Goal: Information Seeking & Learning: Learn about a topic

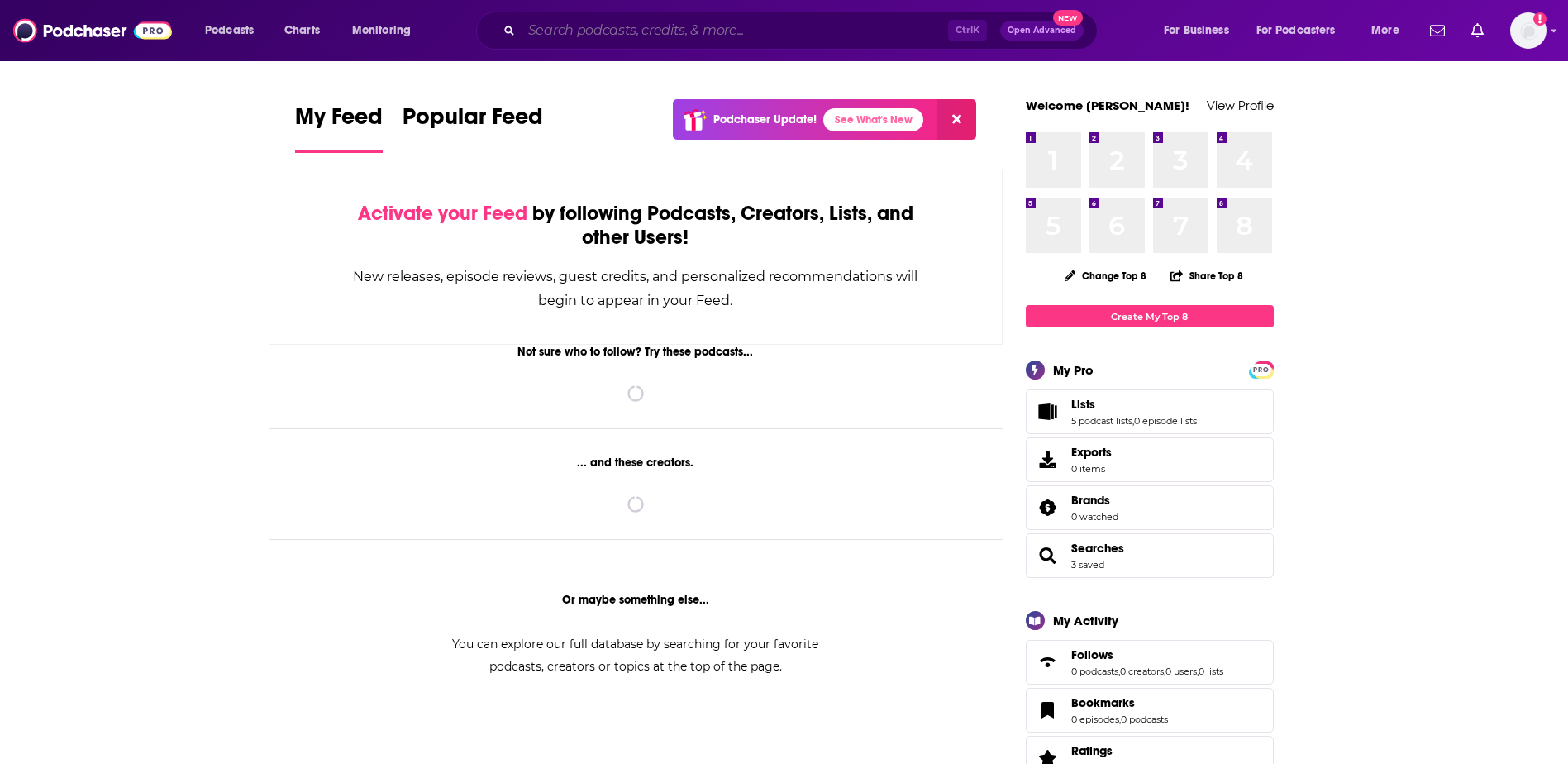
click at [706, 40] on input "Search podcasts, credits, & more..." at bounding box center [735, 31] width 427 height 27
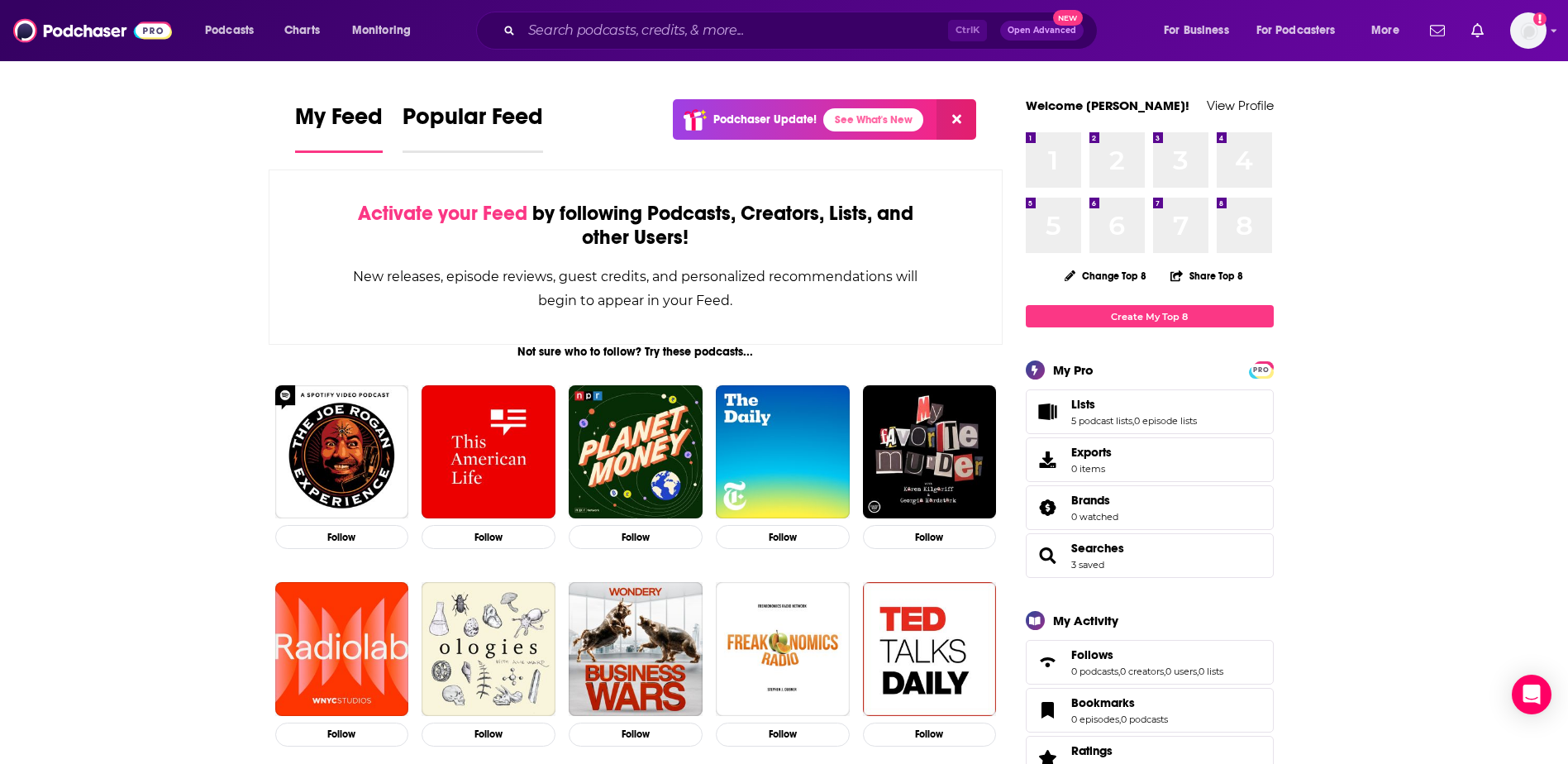
click at [483, 127] on span "Popular Feed" at bounding box center [472, 121] width 141 height 38
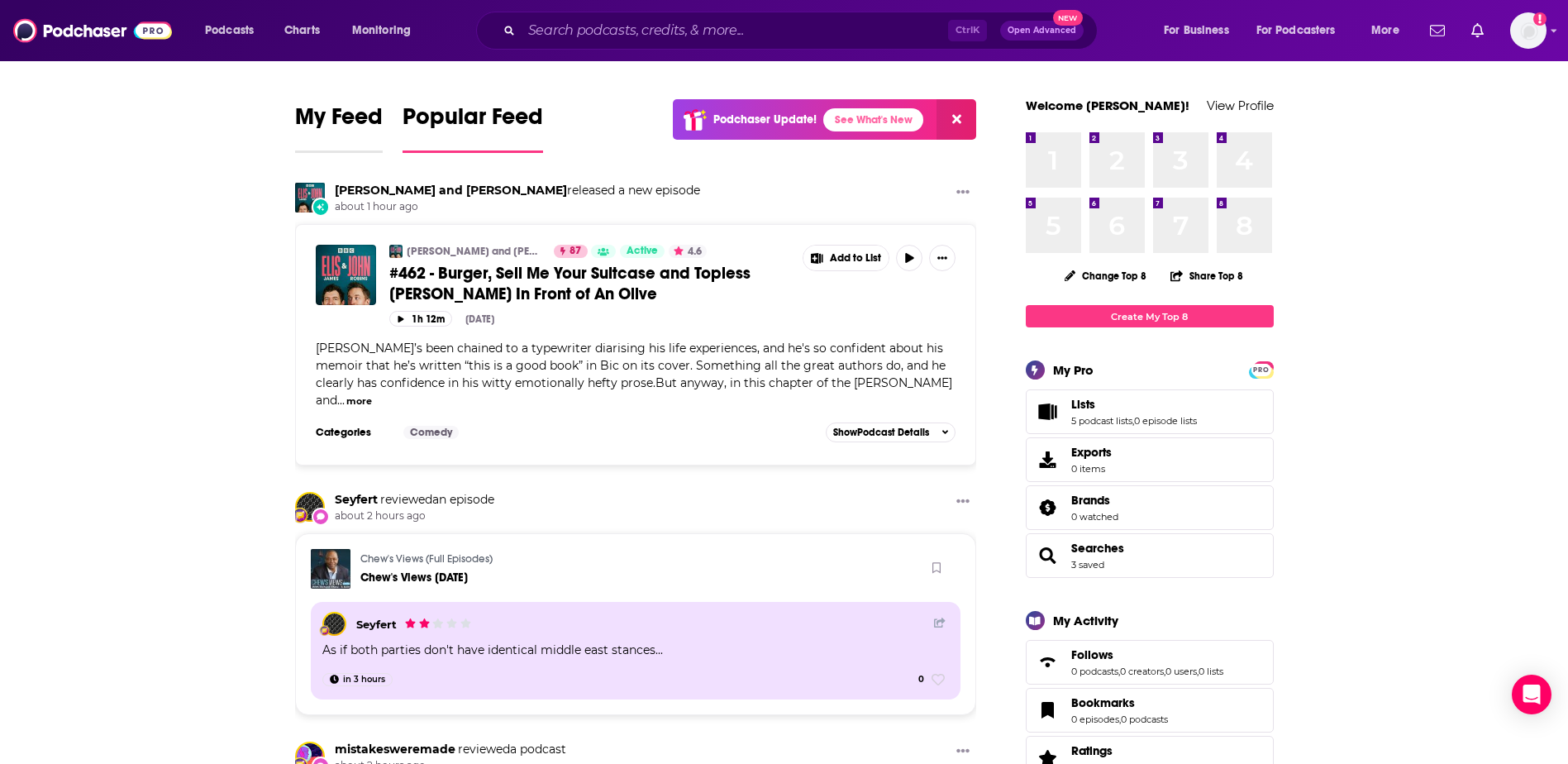
click at [355, 116] on span "My Feed" at bounding box center [339, 121] width 87 height 38
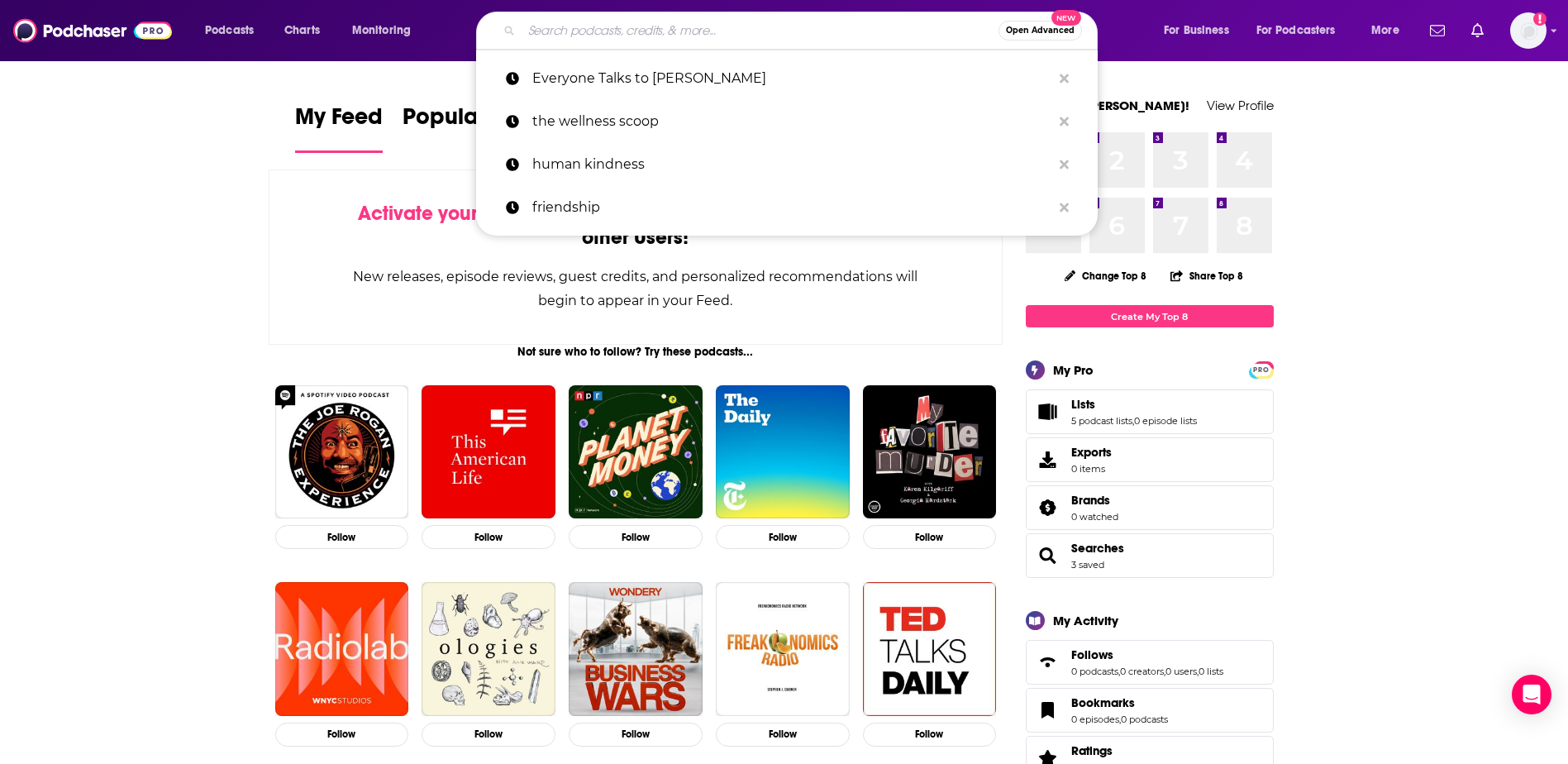
click at [612, 23] on input "Search podcasts, credits, & more..." at bounding box center [760, 31] width 476 height 27
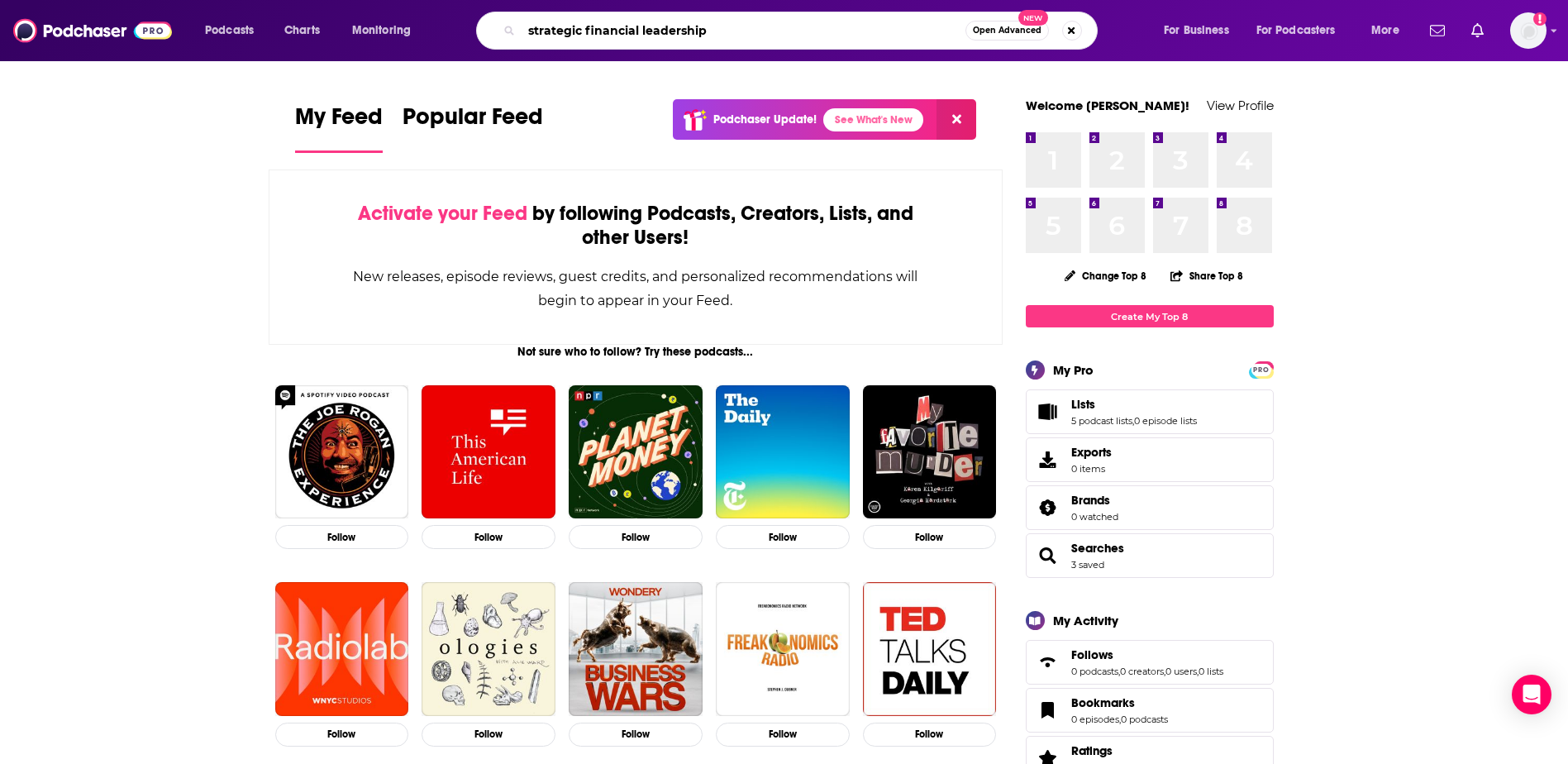
type input "strategic financial leadership"
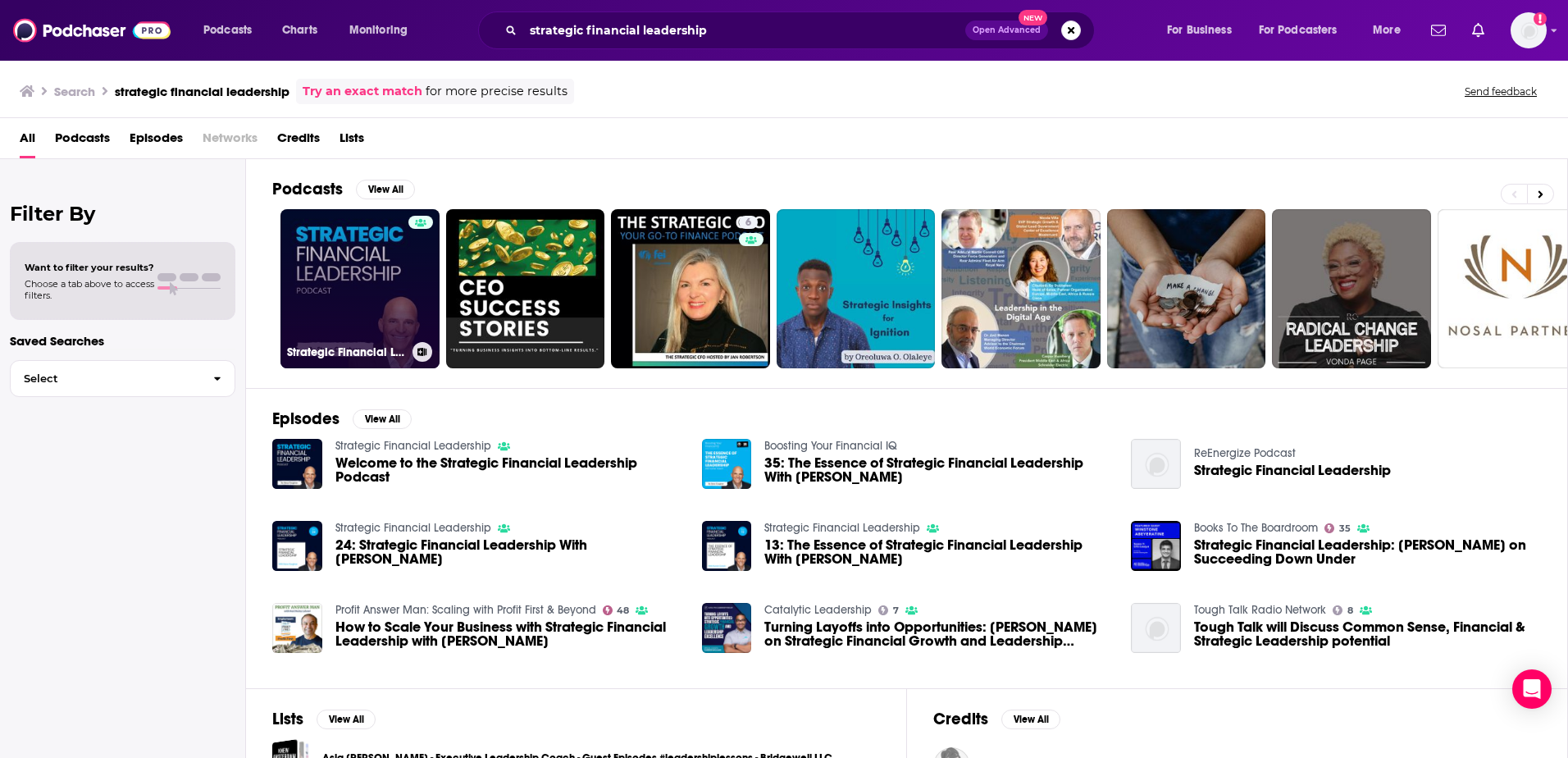
click at [386, 286] on link "Strategic Financial Leadership" at bounding box center [360, 289] width 159 height 159
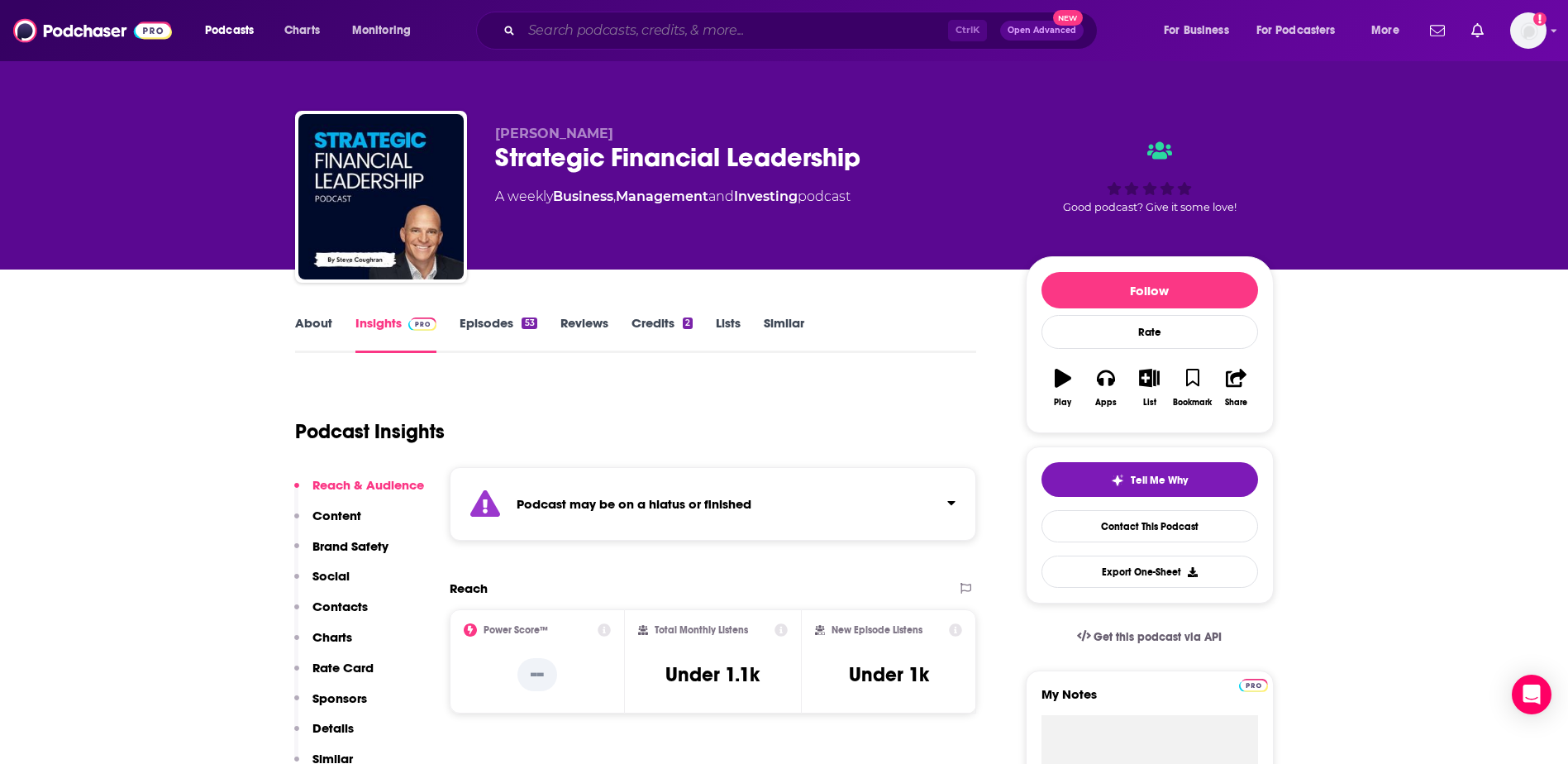
click at [577, 28] on input "Search podcasts, credits, & more..." at bounding box center [735, 31] width 427 height 27
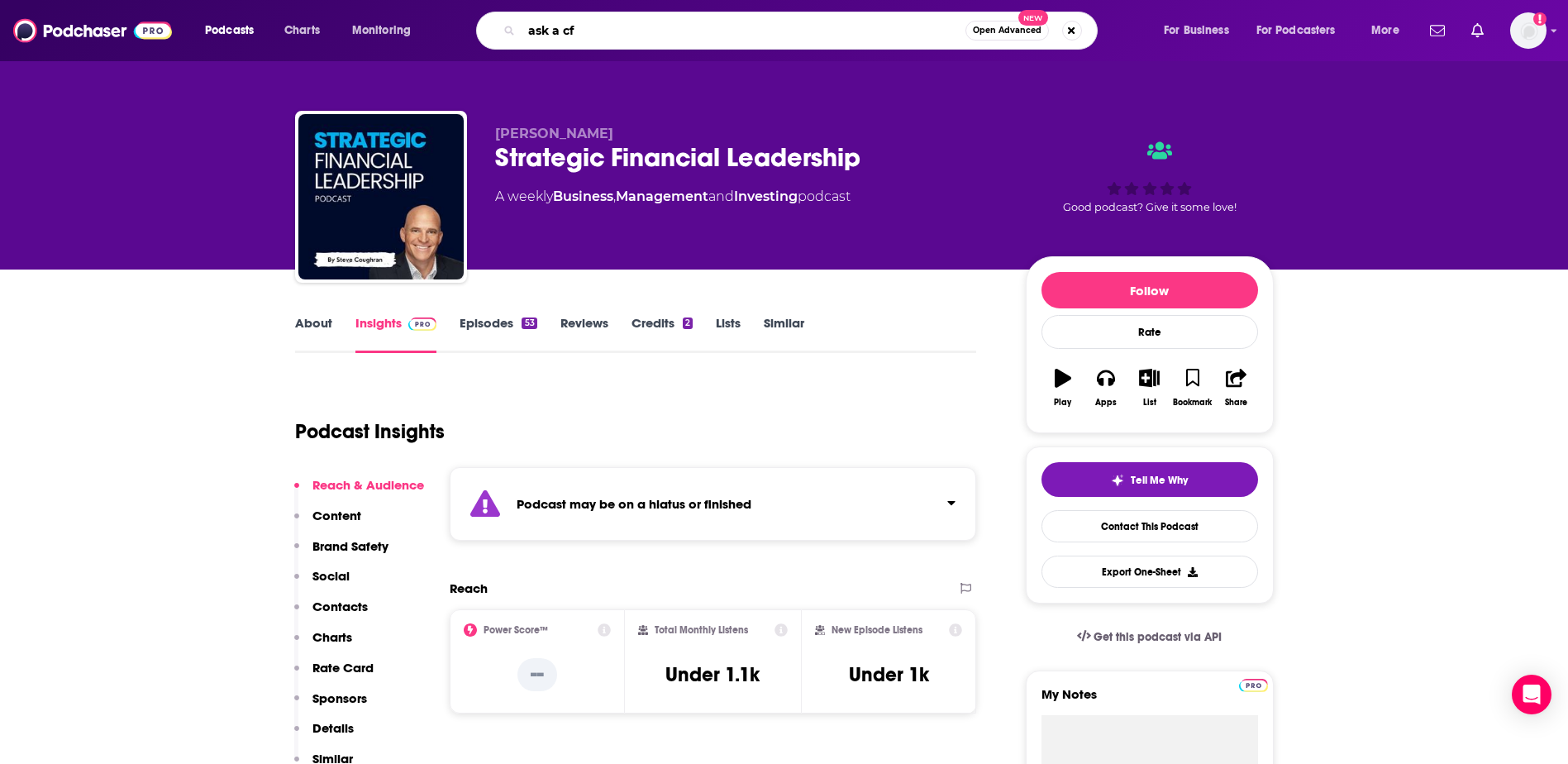
type input "ask a cfo"
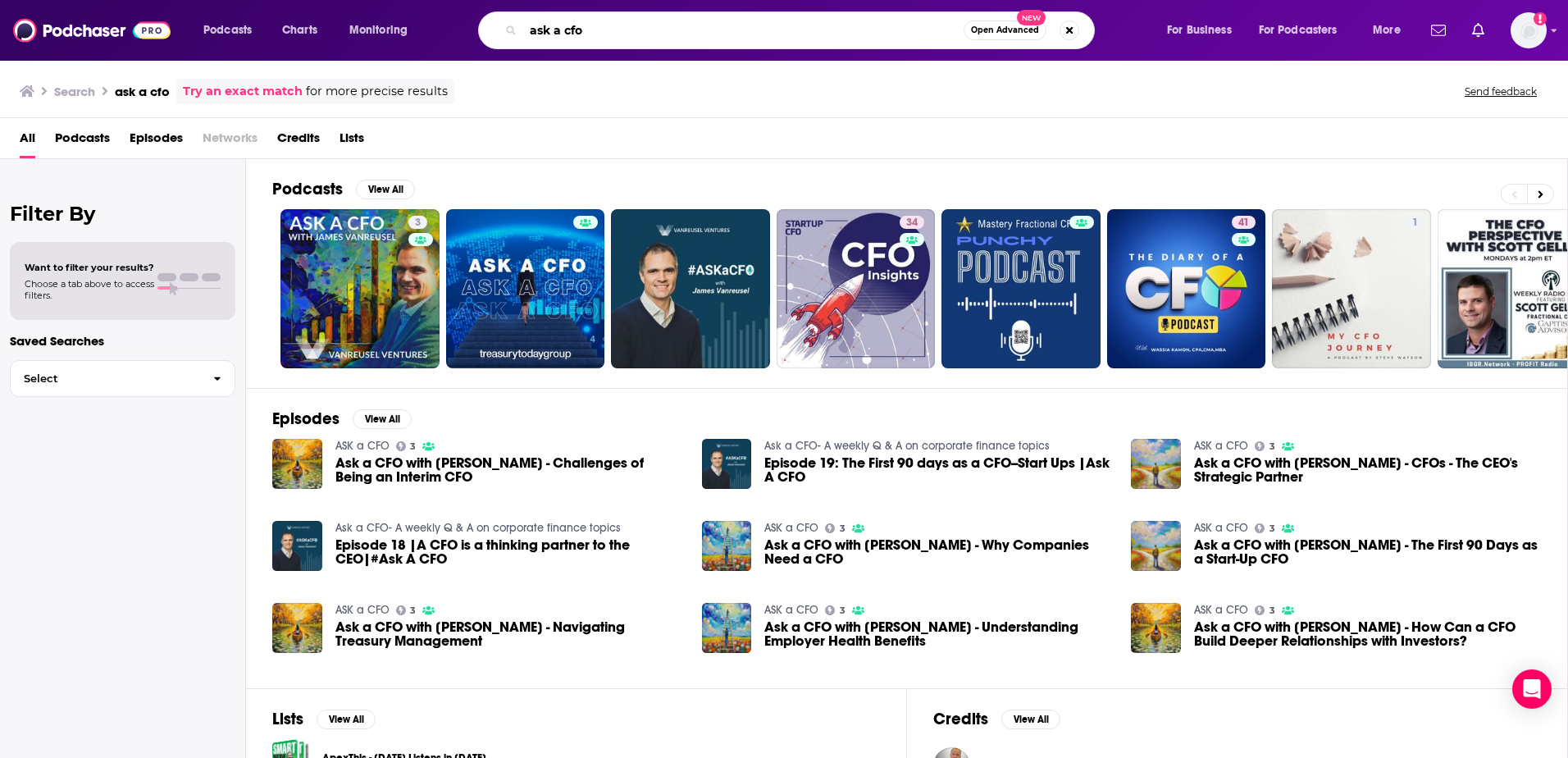
click at [589, 28] on input "ask a cfo" at bounding box center [743, 30] width 440 height 27
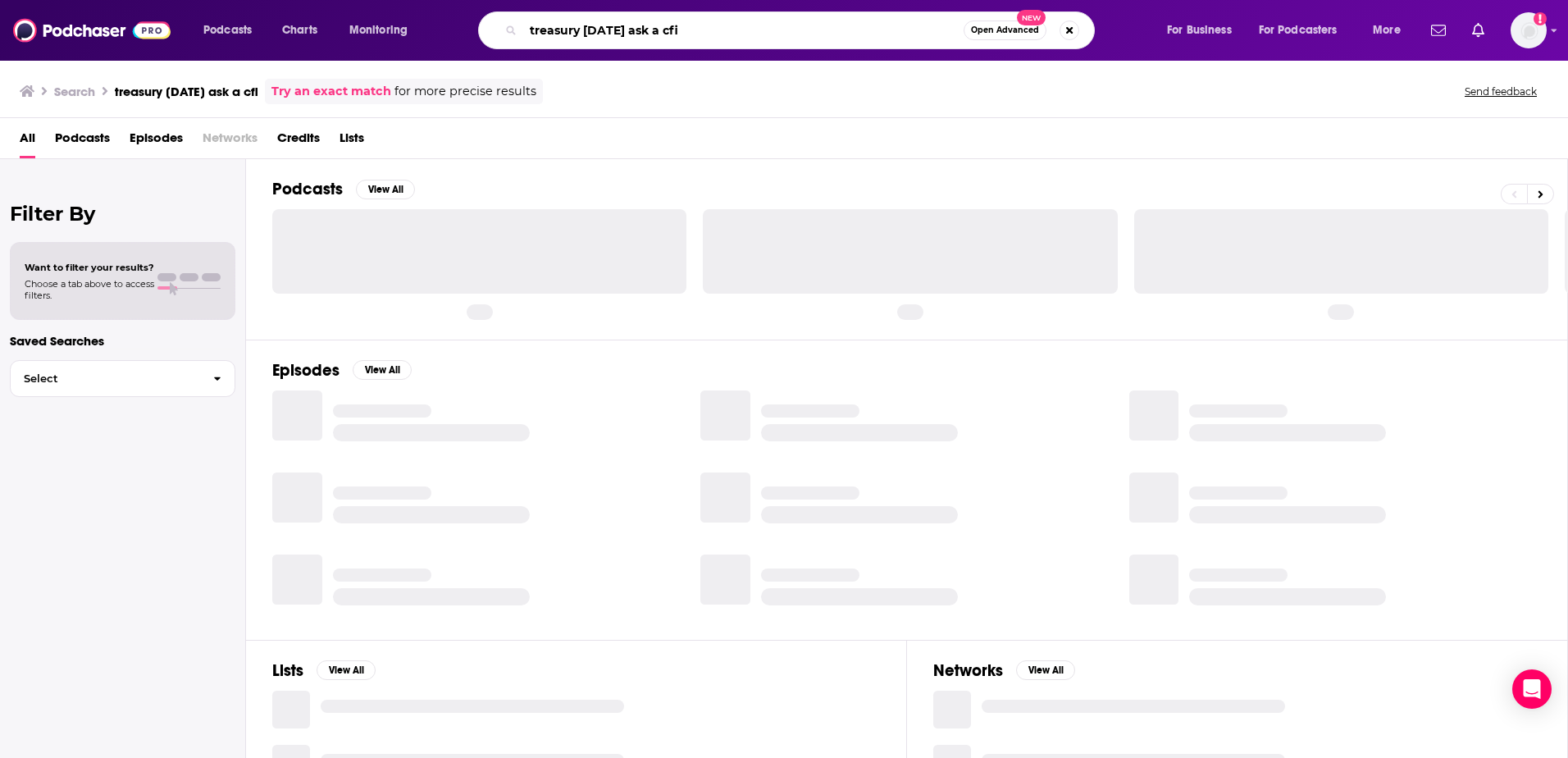
click at [701, 37] on input "treasury [DATE] ask a cfi" at bounding box center [743, 30] width 440 height 27
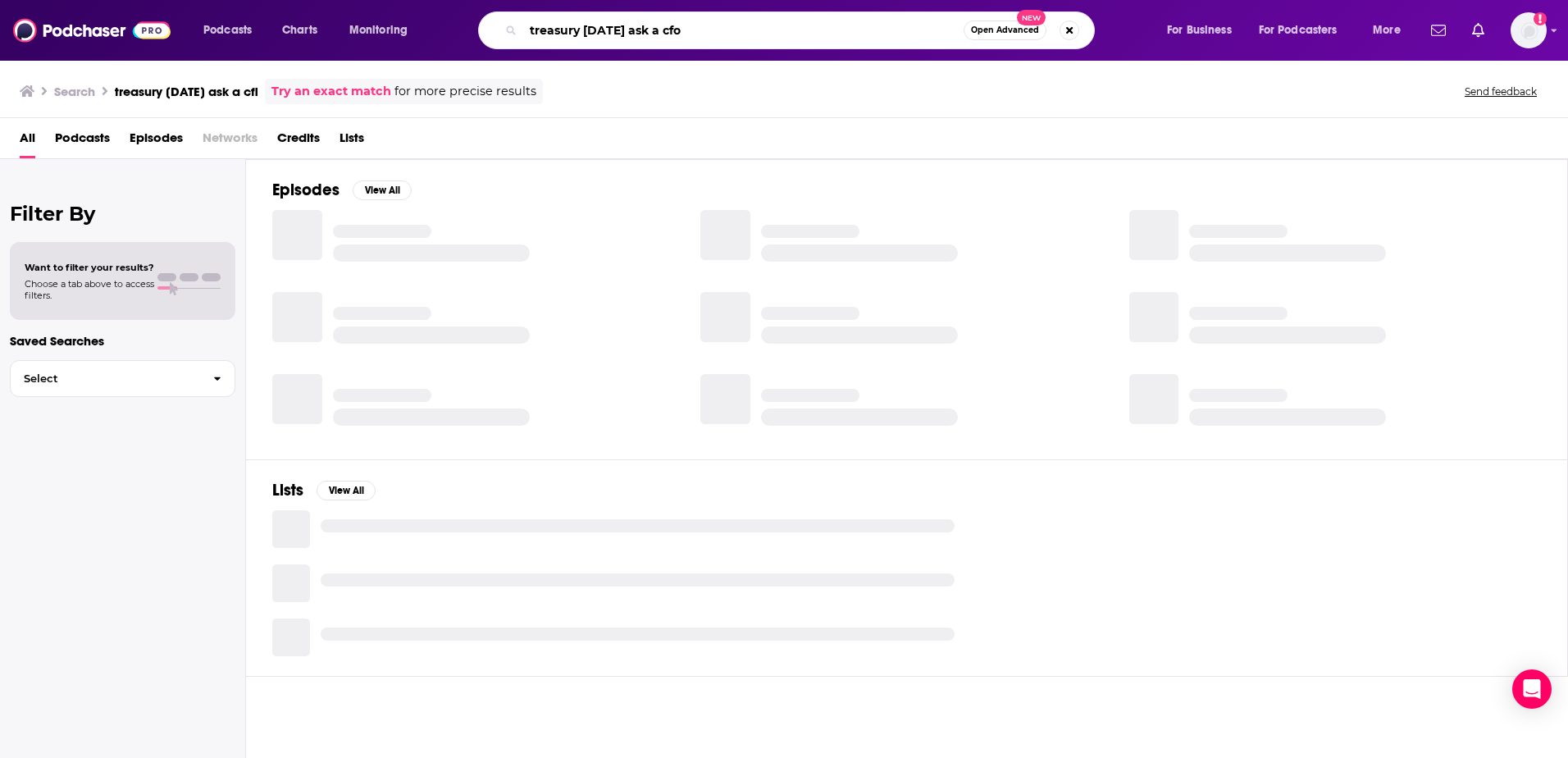
type input "treasury [DATE] ask a cfo"
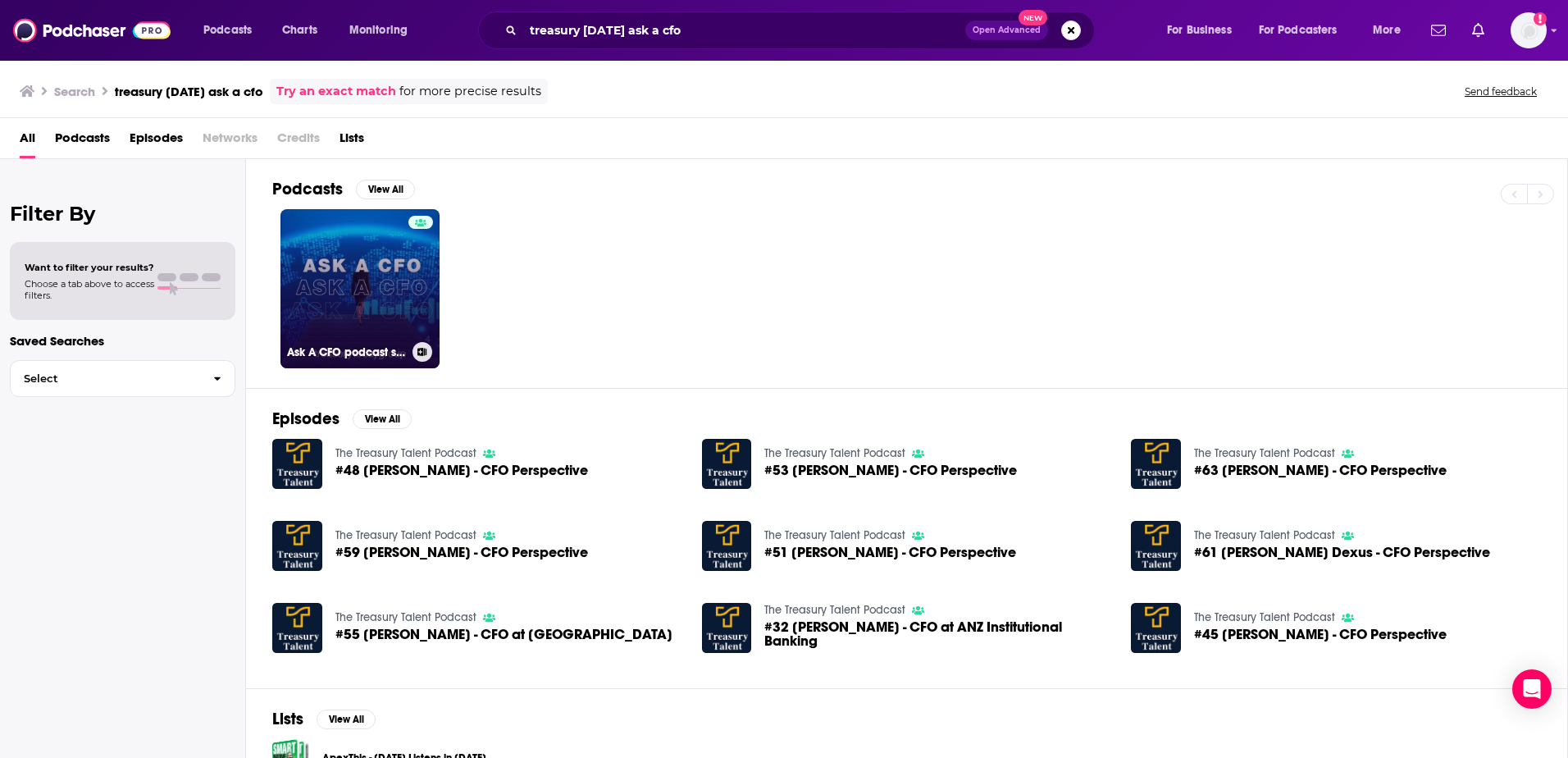
click at [324, 298] on link "Ask A CFO podcast series" at bounding box center [360, 289] width 159 height 159
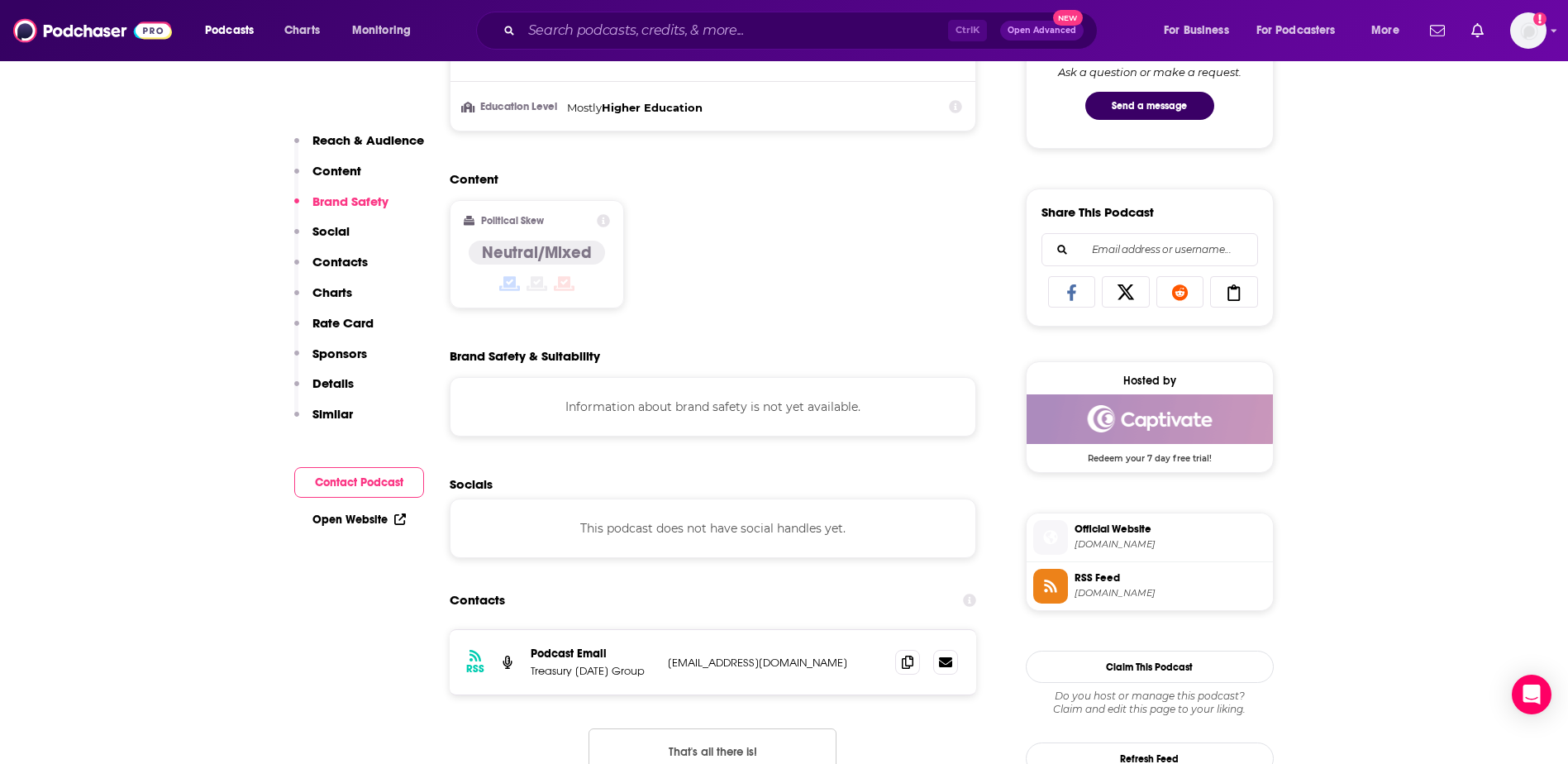
scroll to position [331, 0]
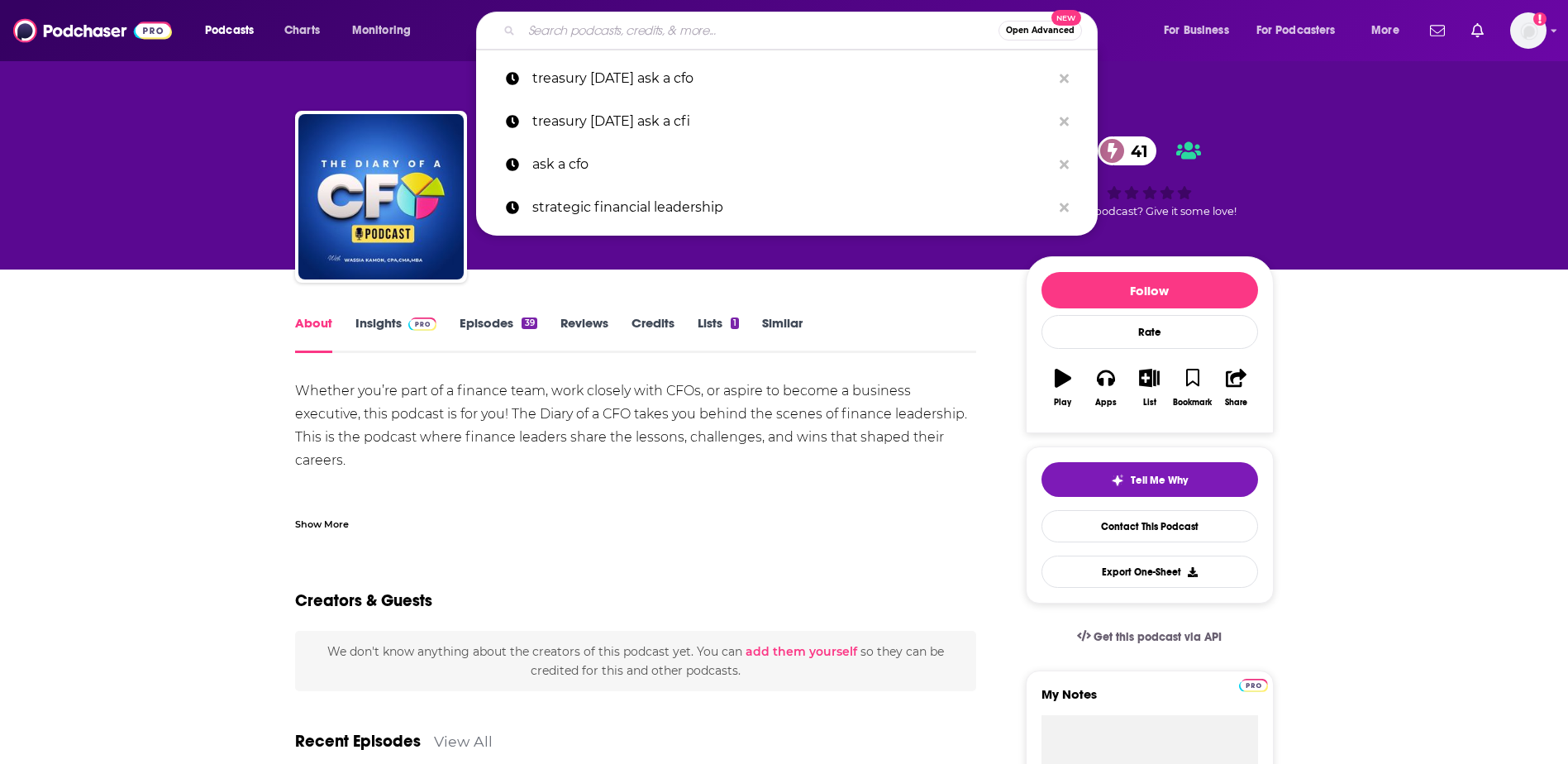
click at [672, 33] on input "Search podcasts, credits, & more..." at bounding box center [760, 31] width 476 height 27
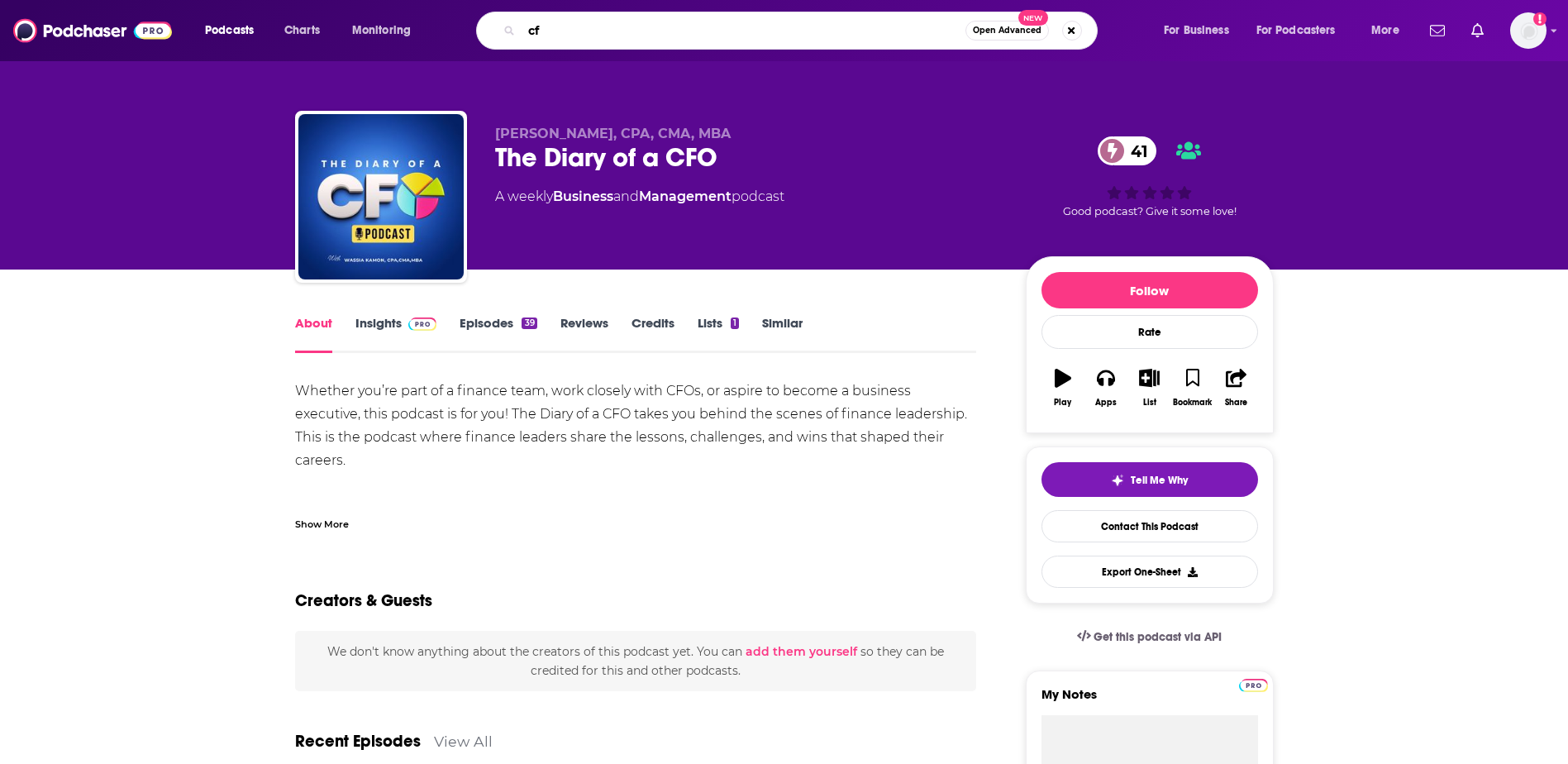
type input "c"
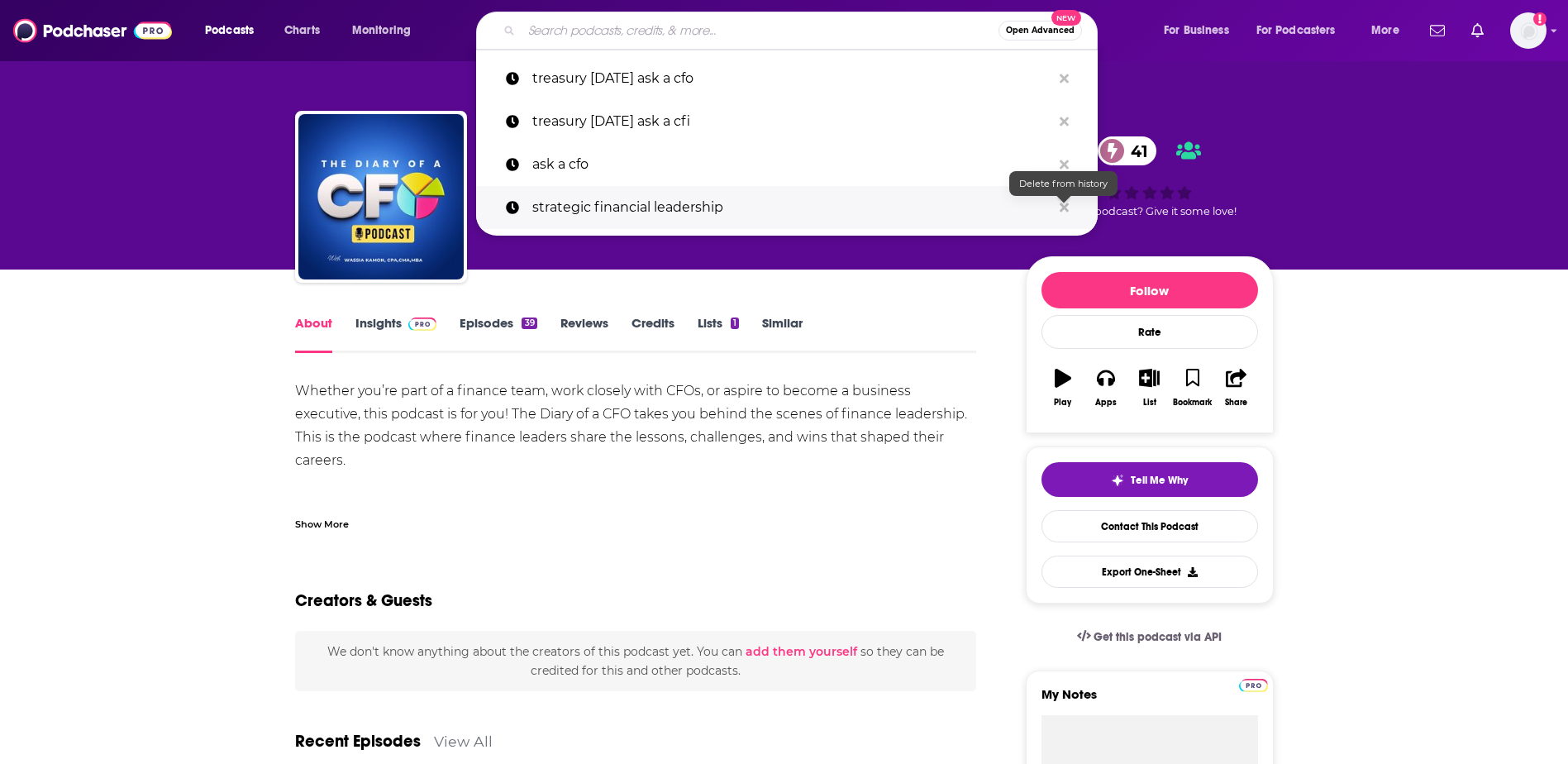
click at [1063, 207] on icon "Search podcasts, credits, & more..." at bounding box center [1064, 206] width 9 height 9
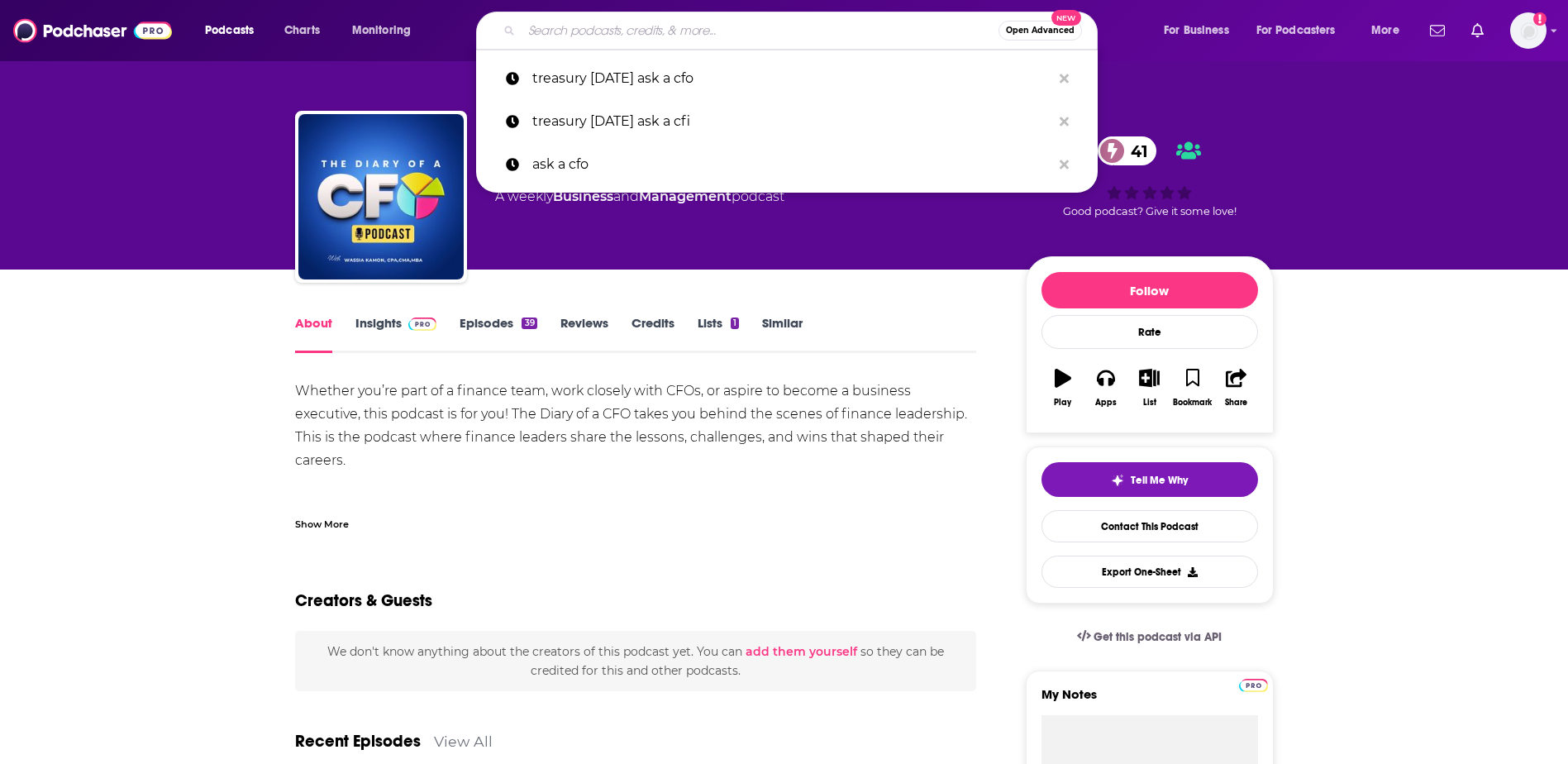
click at [877, 400] on div "Whether you’re part of a finance team, work closely with CFOs, or aspire to bec…" at bounding box center [636, 622] width 681 height 487
click at [546, 29] on input "Search podcasts, credits, & more..." at bounding box center [760, 31] width 476 height 27
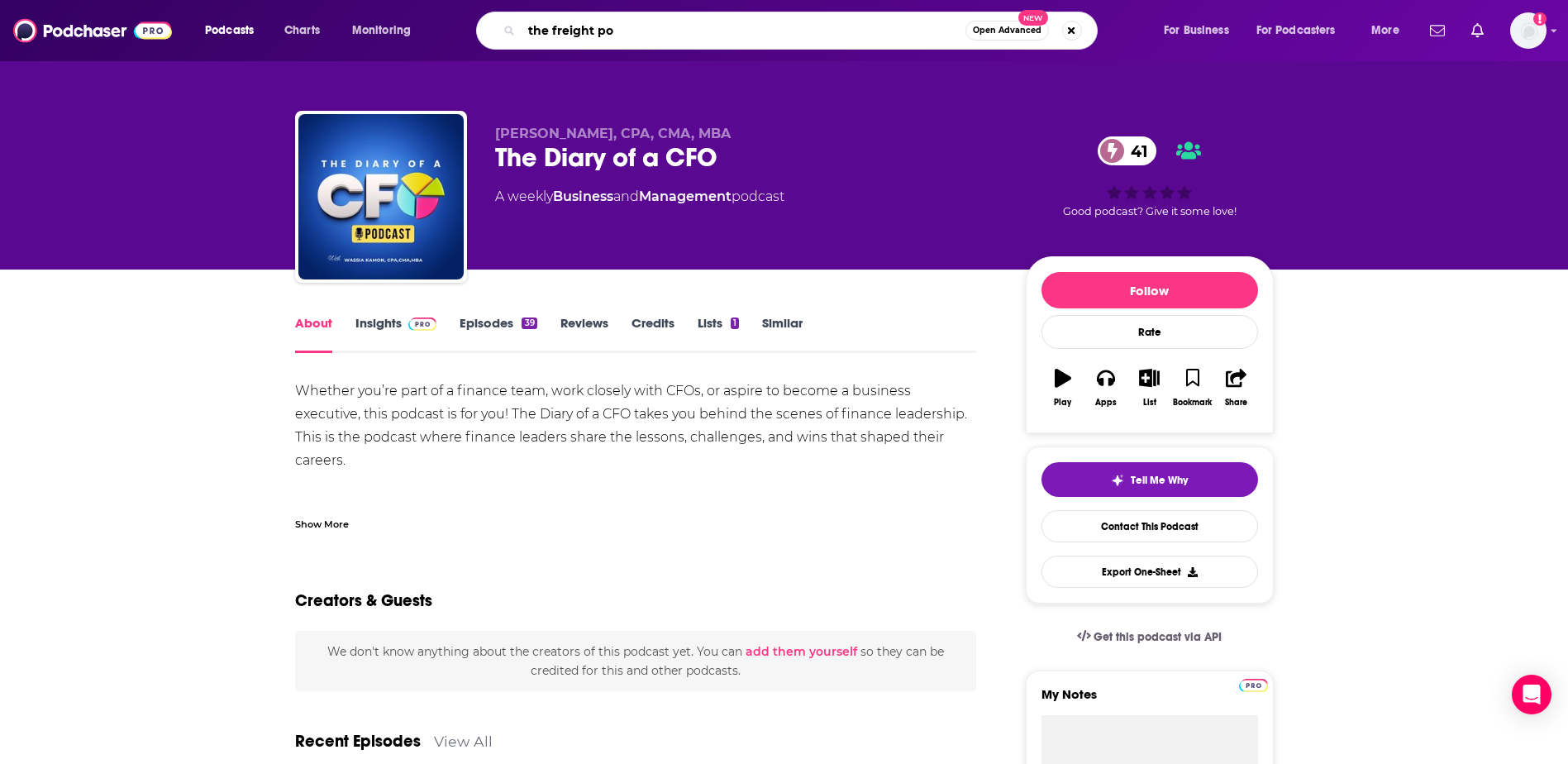
type input "the freight pod"
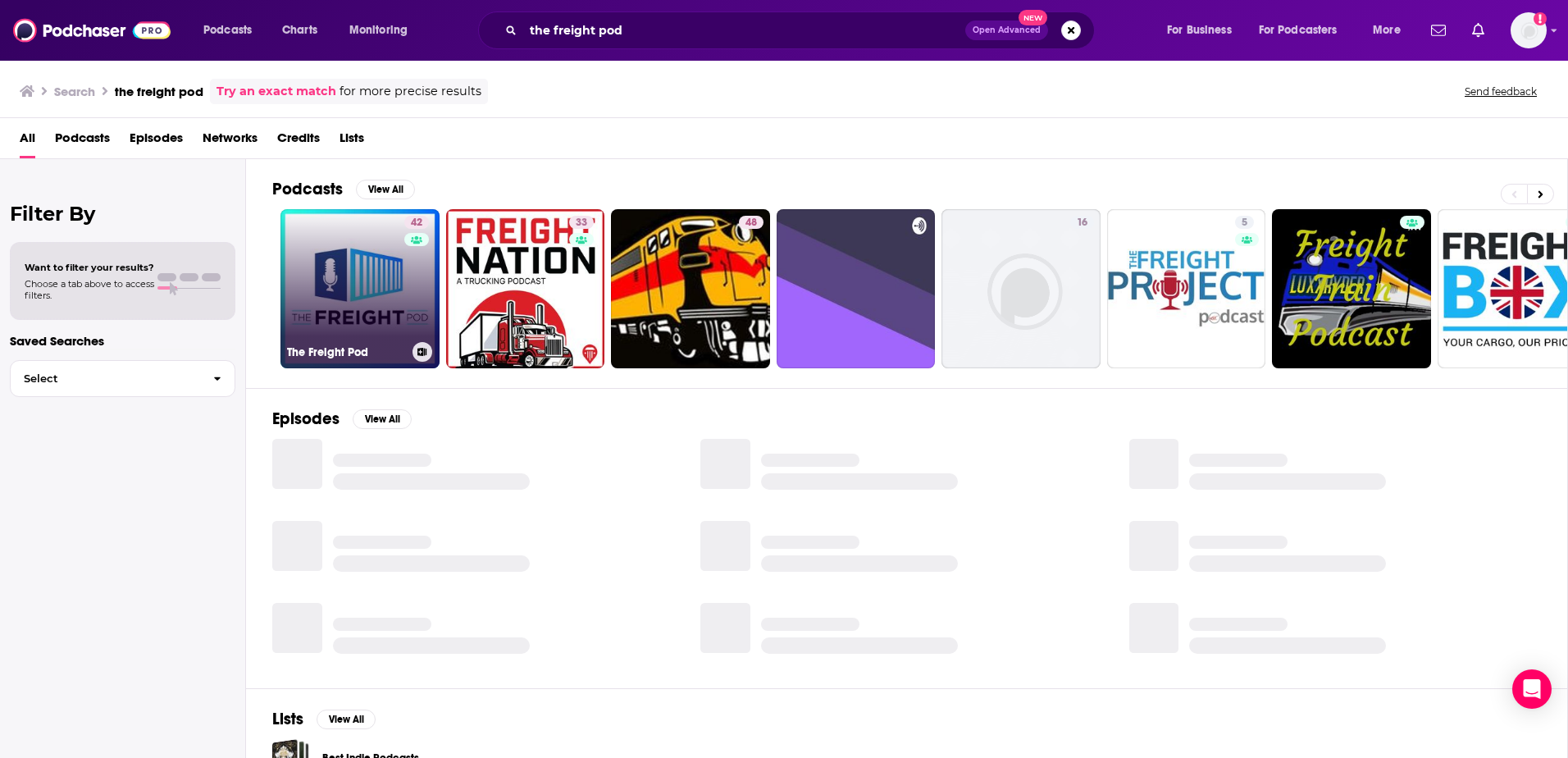
click at [380, 302] on link "42 The Freight Pod" at bounding box center [360, 289] width 159 height 159
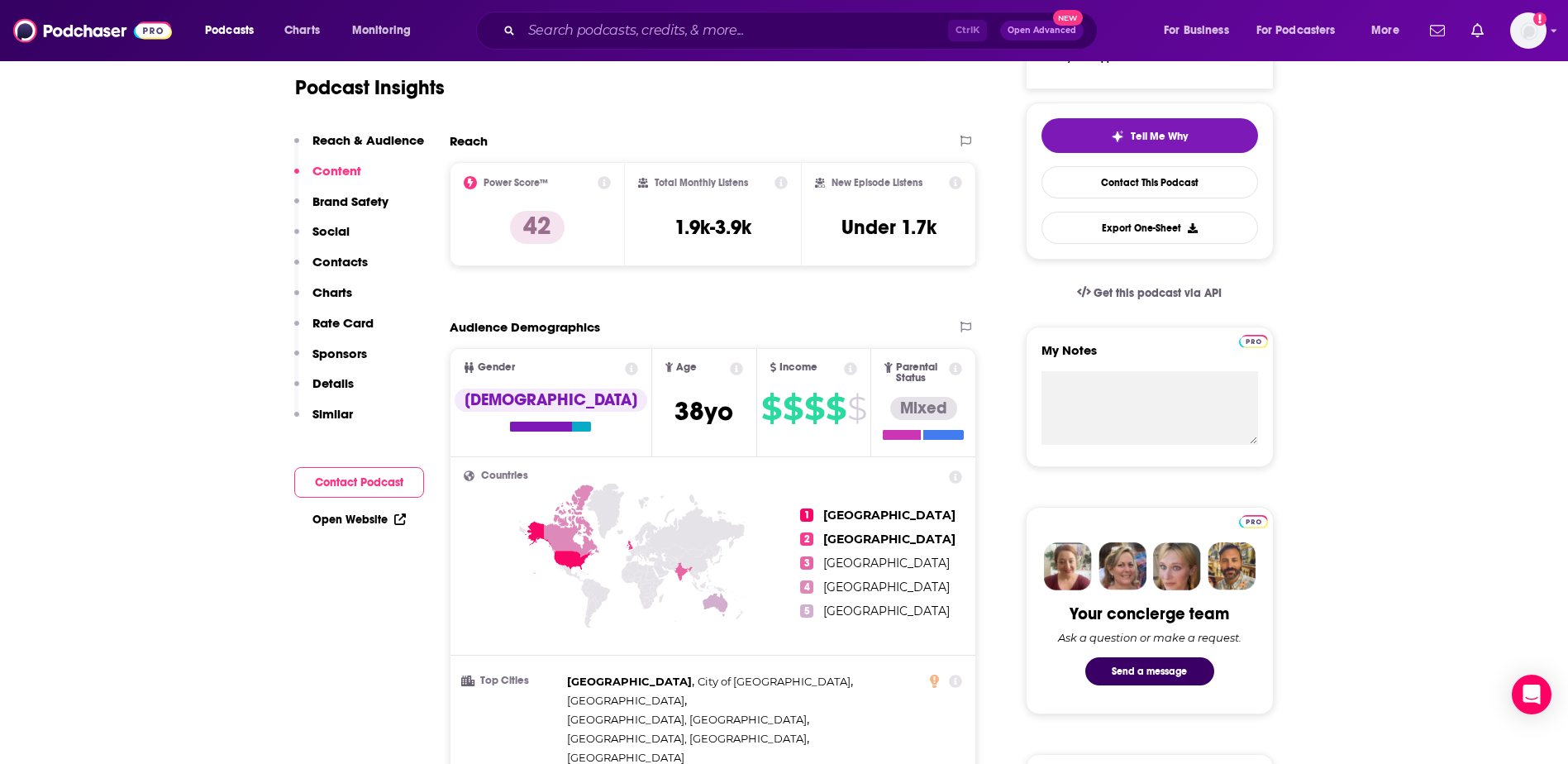
scroll to position [331, 0]
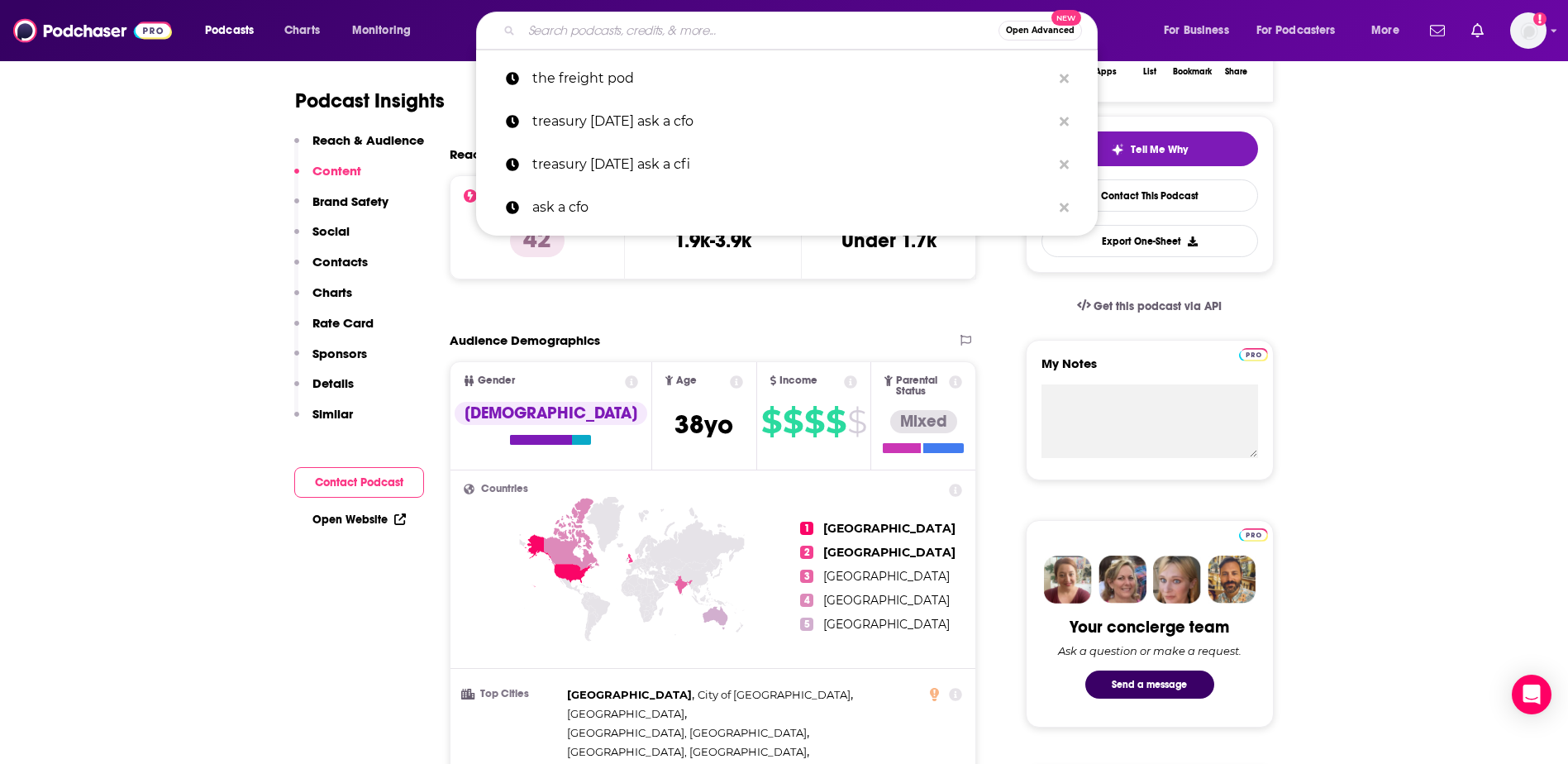
click at [652, 28] on input "Search podcasts, credits, & more..." at bounding box center [760, 31] width 476 height 27
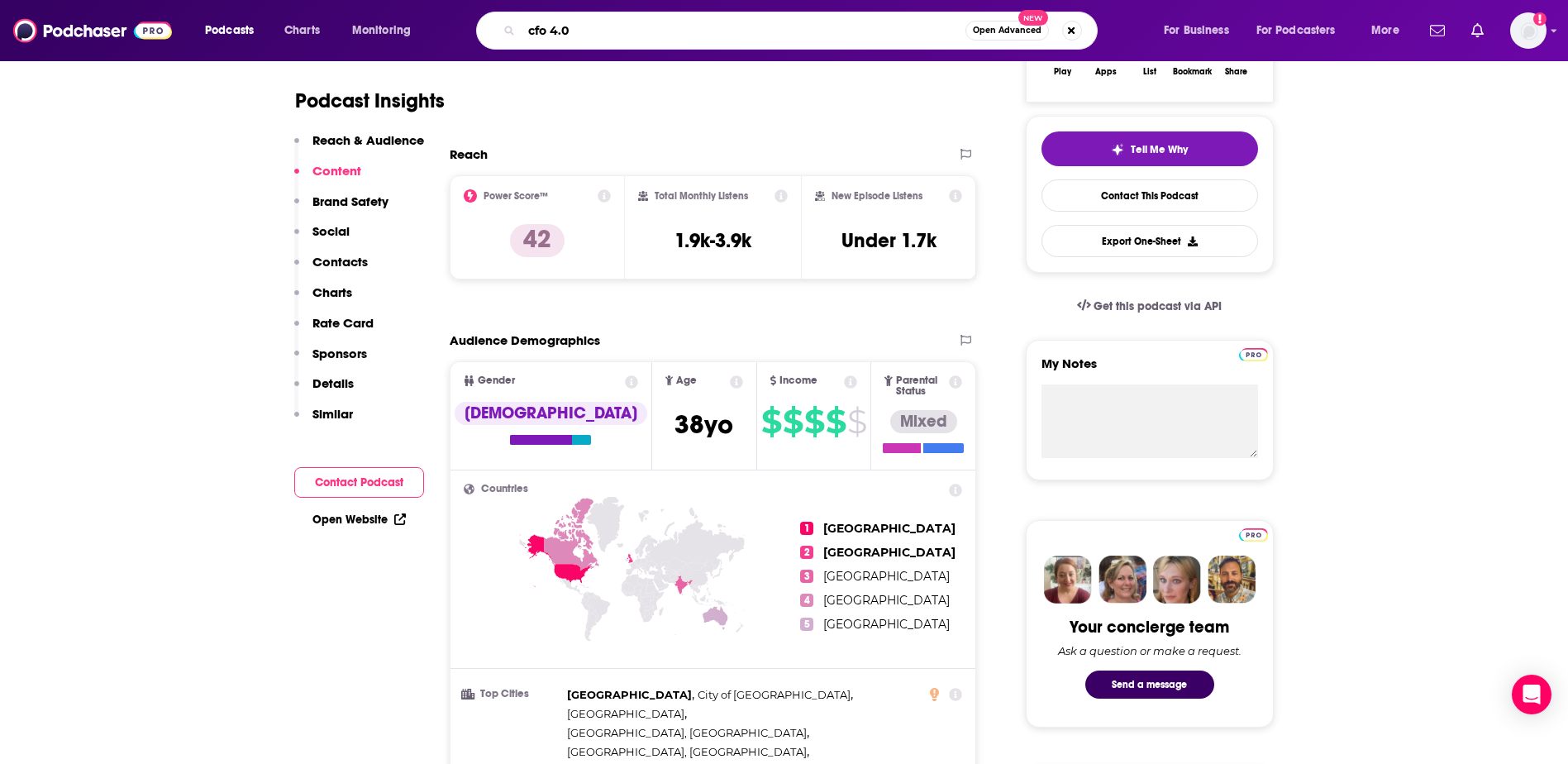
type input "cfo 4.0"
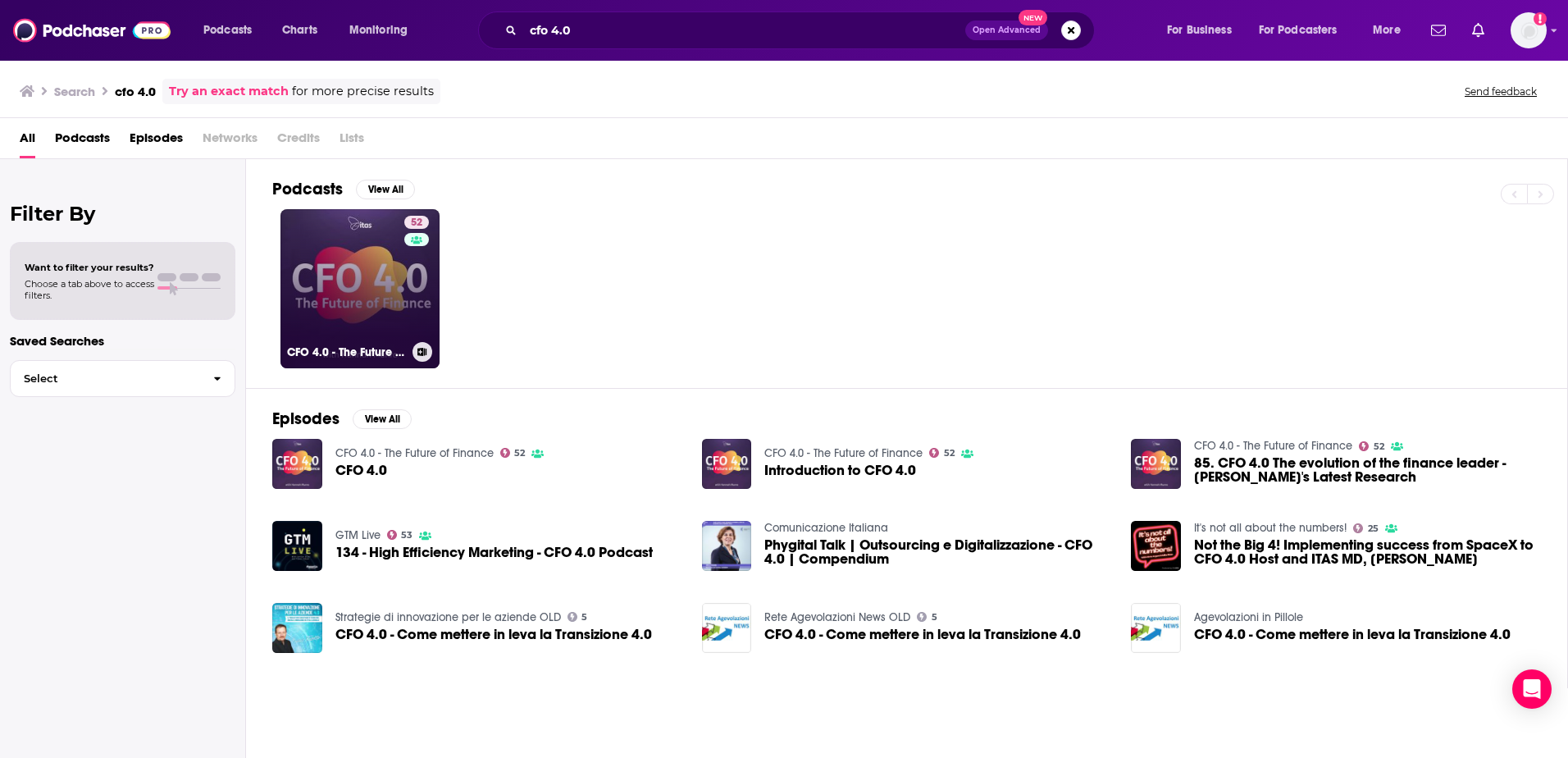
click at [344, 255] on link "52 CFO 4.0 - The Future of Finance" at bounding box center [360, 289] width 159 height 159
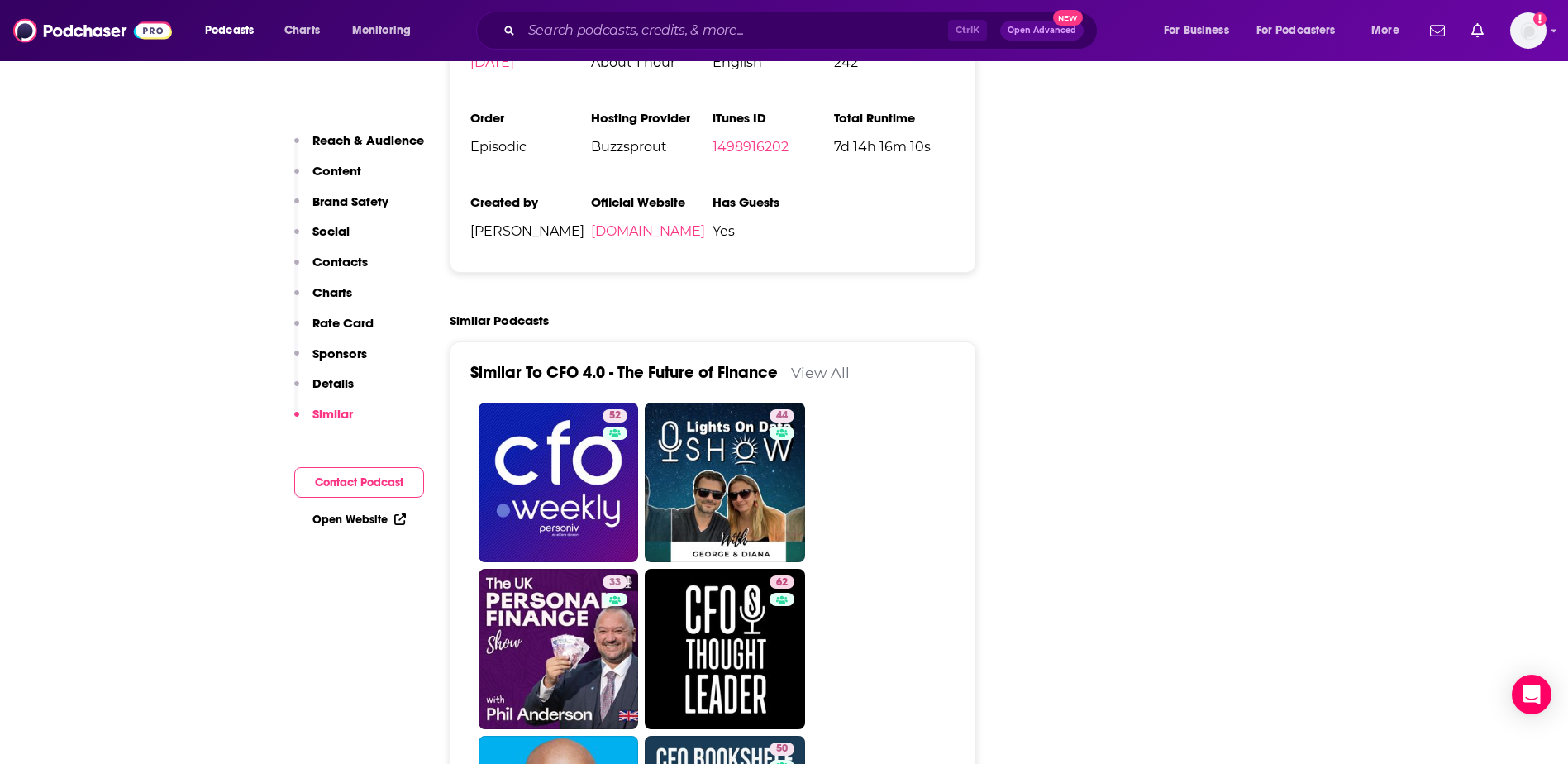
scroll to position [2894, 0]
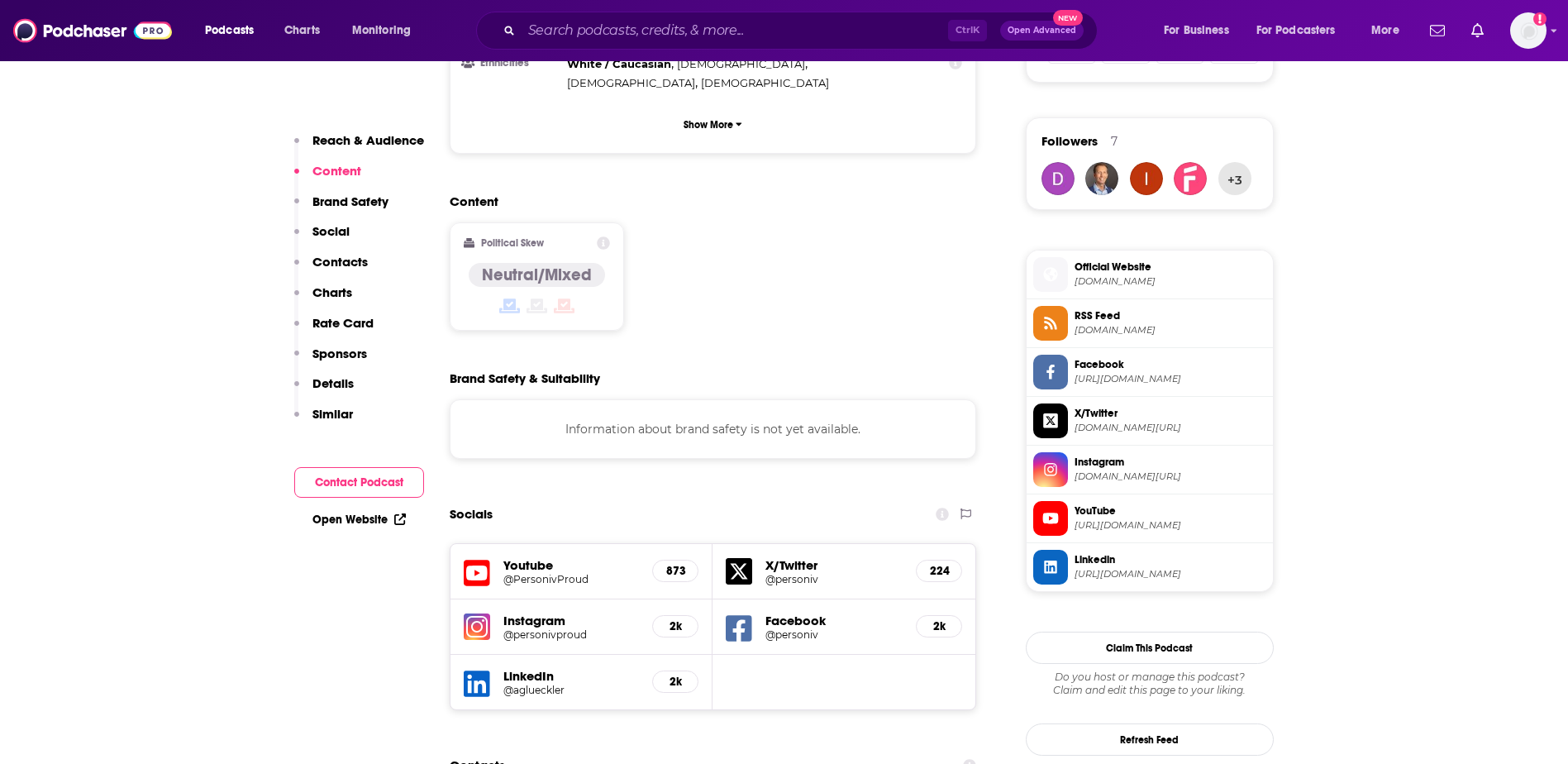
scroll to position [1157, 0]
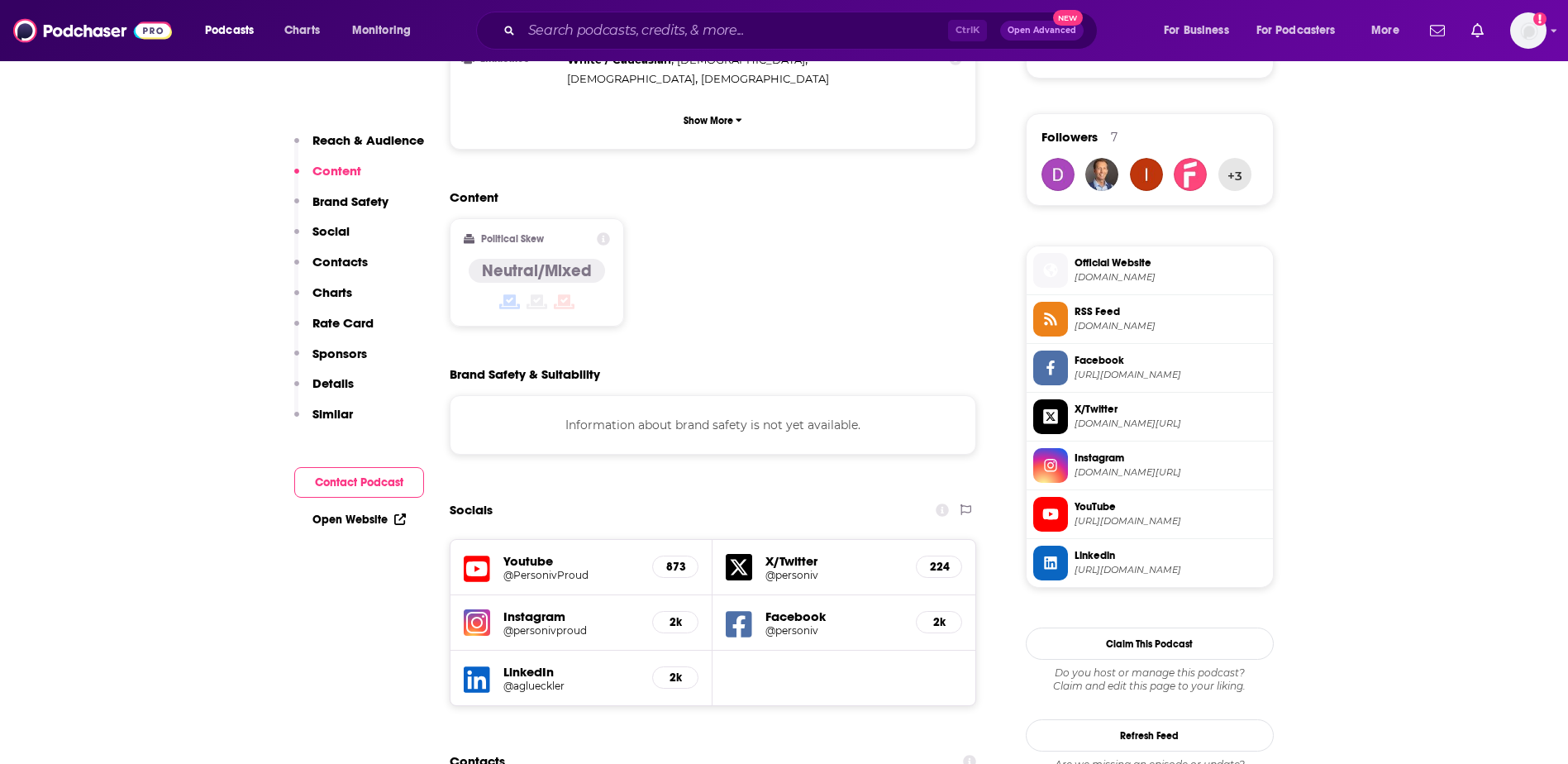
click at [1102, 273] on span "podcasts.fame.so" at bounding box center [1171, 277] width 192 height 13
